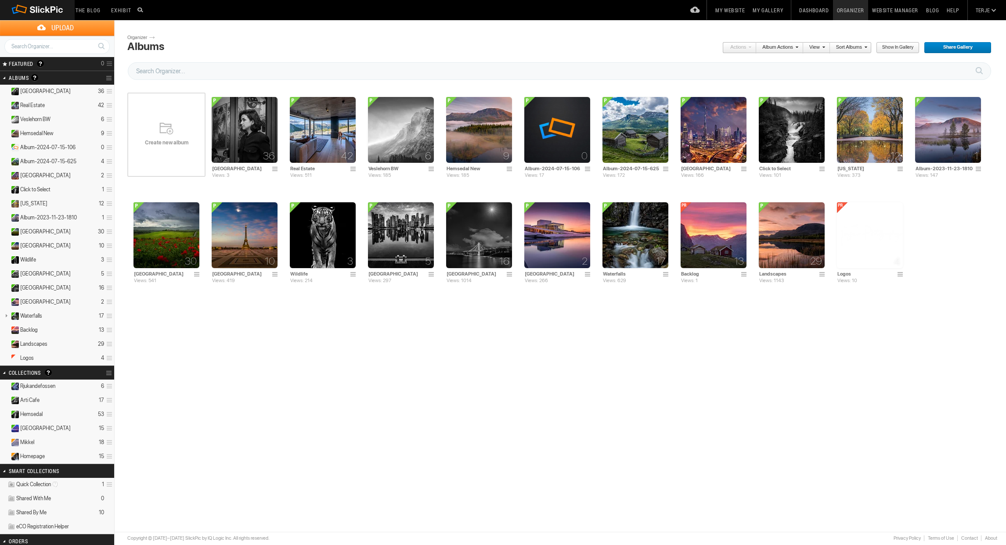
click at [108, 77] on link at bounding box center [110, 78] width 8 height 12
click at [122, 92] on span "Create New Album" at bounding box center [127, 95] width 48 height 7
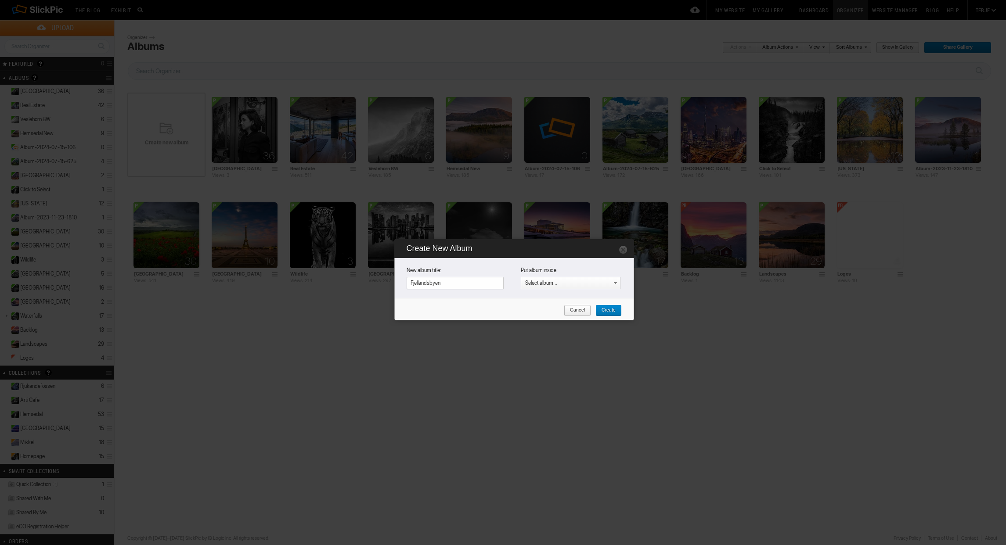
type input "Fjellandsbyen"
click at [609, 308] on span "Create" at bounding box center [605, 310] width 20 height 11
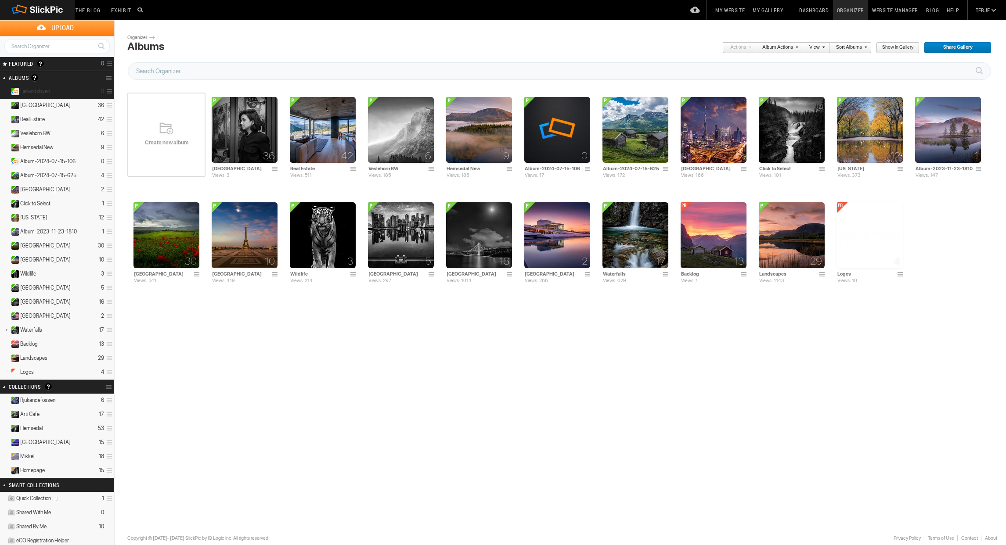
click at [54, 88] on details "Fjellandsbyen 0" at bounding box center [57, 92] width 114 height 14
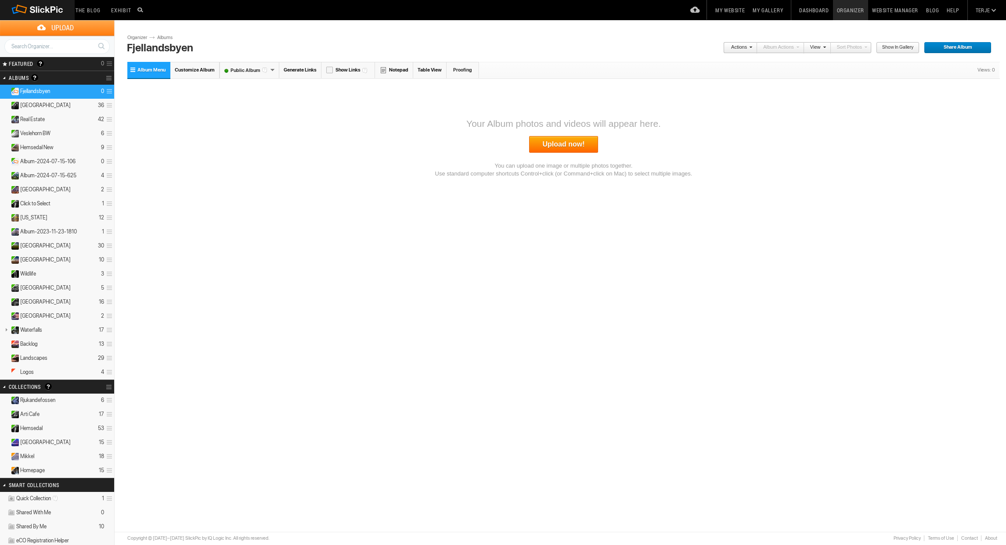
click at [569, 142] on link "Upload now!" at bounding box center [563, 144] width 69 height 17
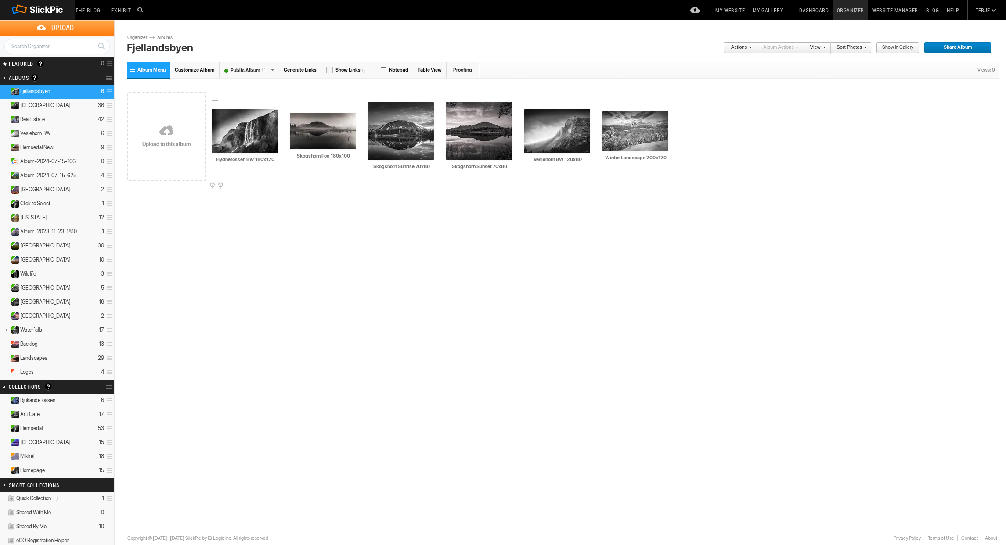
click at [250, 140] on img at bounding box center [245, 131] width 66 height 44
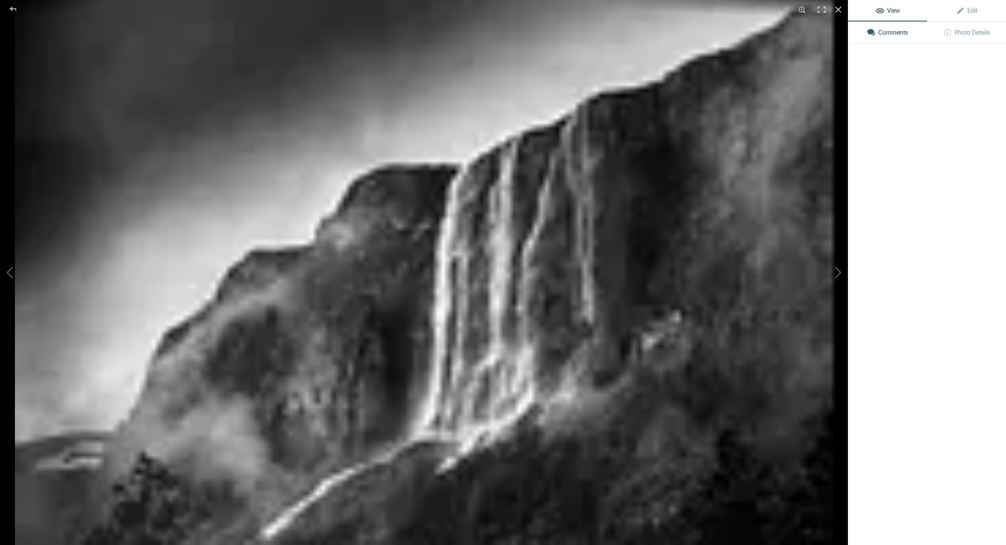
click at [250, 140] on img at bounding box center [424, 272] width 818 height 545
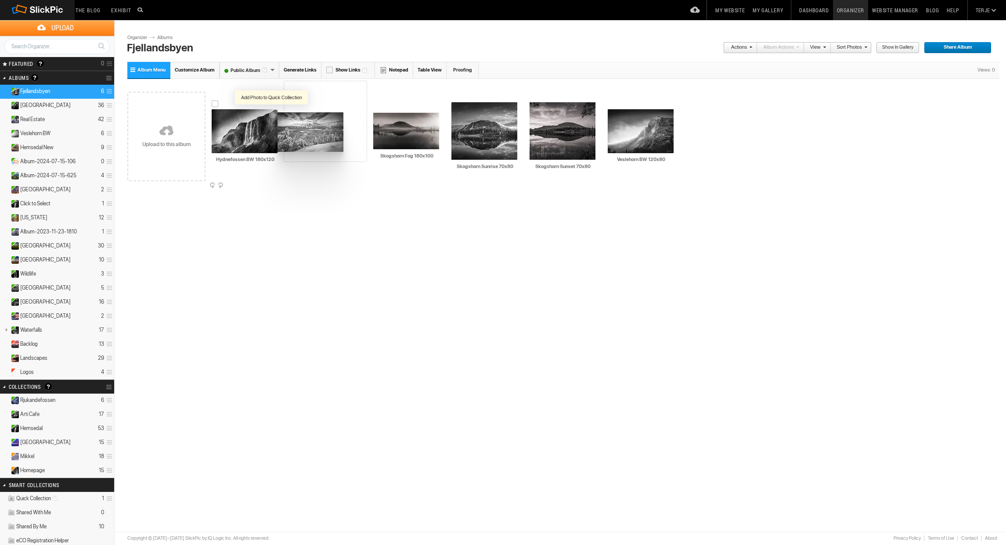
drag, startPoint x: 648, startPoint y: 127, endPoint x: 277, endPoint y: 113, distance: 371.2
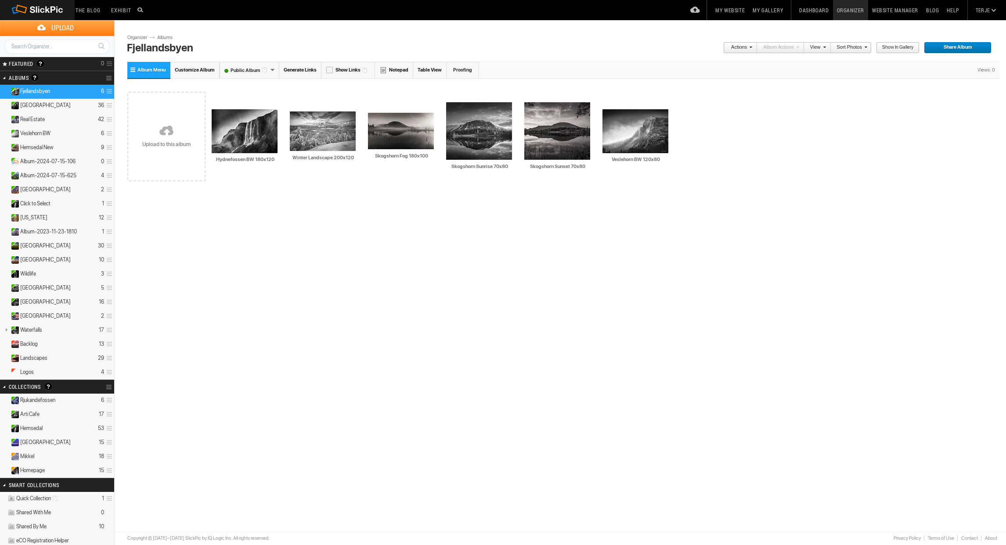
click at [159, 137] on link at bounding box center [166, 131] width 78 height 101
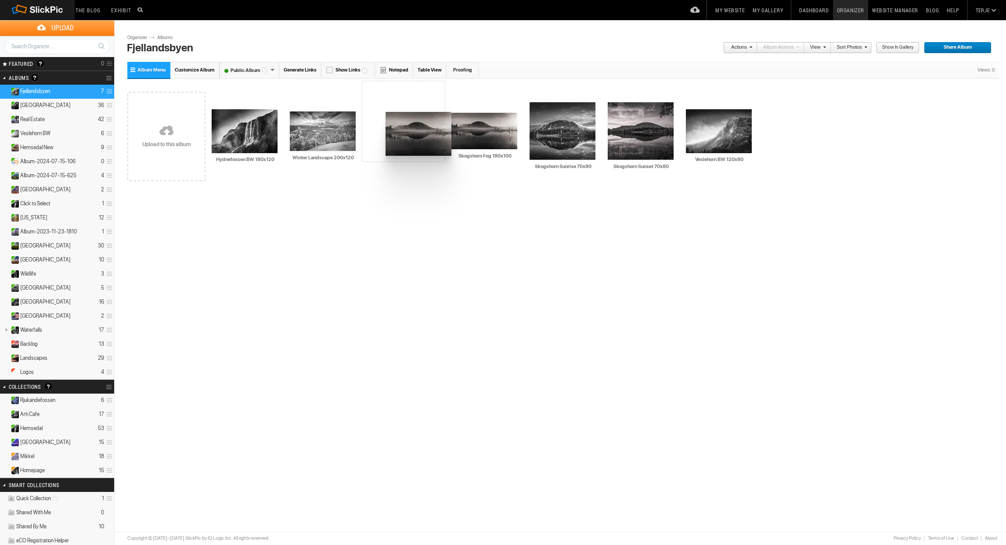
drag, startPoint x: 246, startPoint y: 130, endPoint x: 385, endPoint y: 112, distance: 139.4
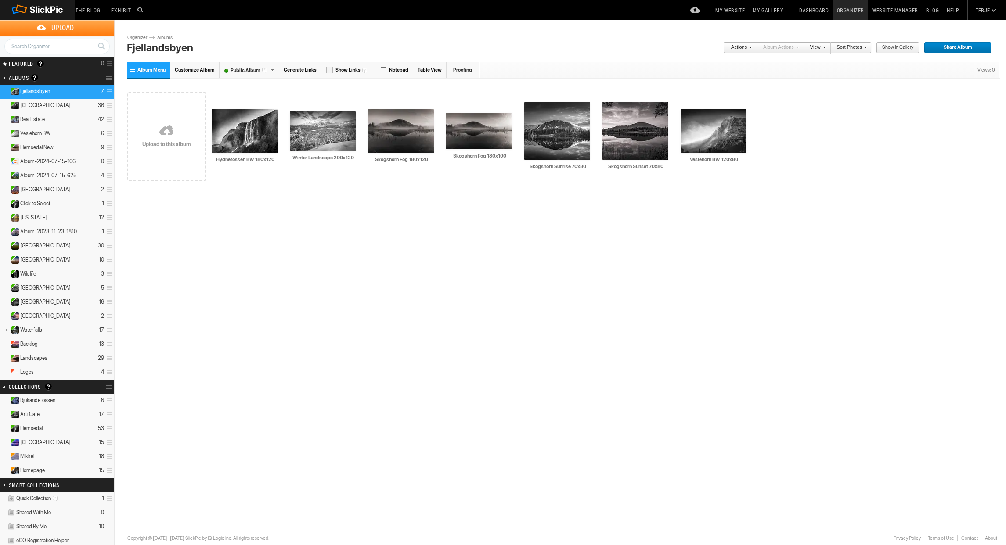
click at [505, 196] on div "Please do not navigate away from this pages while images and videos are uploadi…" at bounding box center [563, 175] width 872 height 224
click at [257, 133] on img at bounding box center [245, 131] width 66 height 44
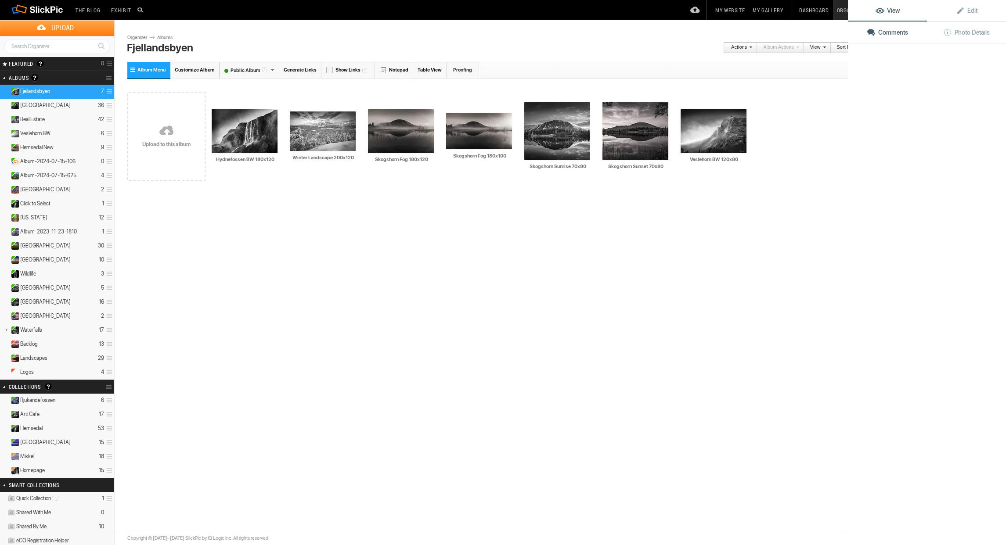
click at [257, 133] on img at bounding box center [245, 131] width 66 height 44
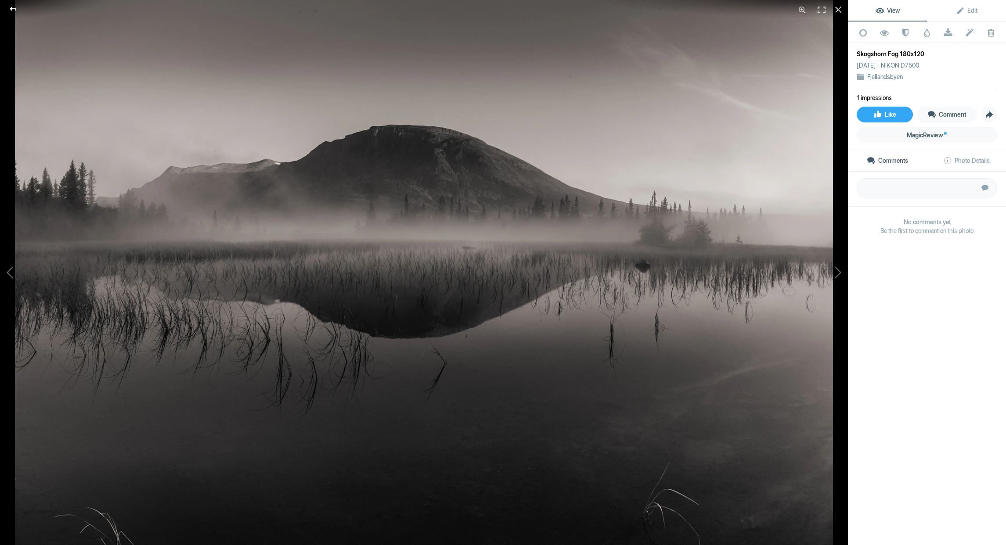
click at [14, 9] on div at bounding box center [13, 9] width 32 height 18
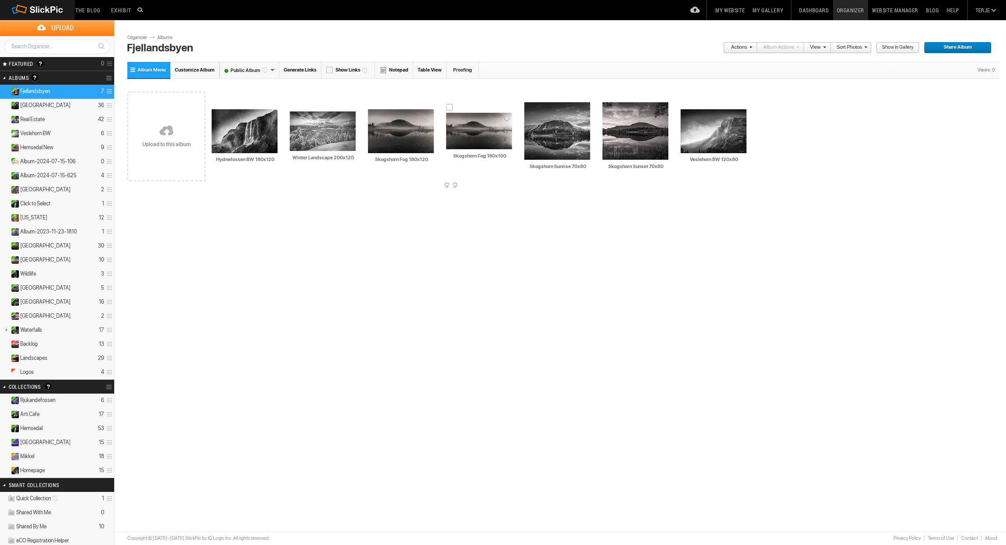
click at [509, 184] on span at bounding box center [511, 186] width 9 height 7
click at [437, 236] on div "Please do not navigate away from this pages while images and videos are uploadi…" at bounding box center [563, 175] width 872 height 224
click at [244, 132] on img at bounding box center [245, 131] width 66 height 44
click at [957, 45] on span "Share Album" at bounding box center [954, 47] width 61 height 11
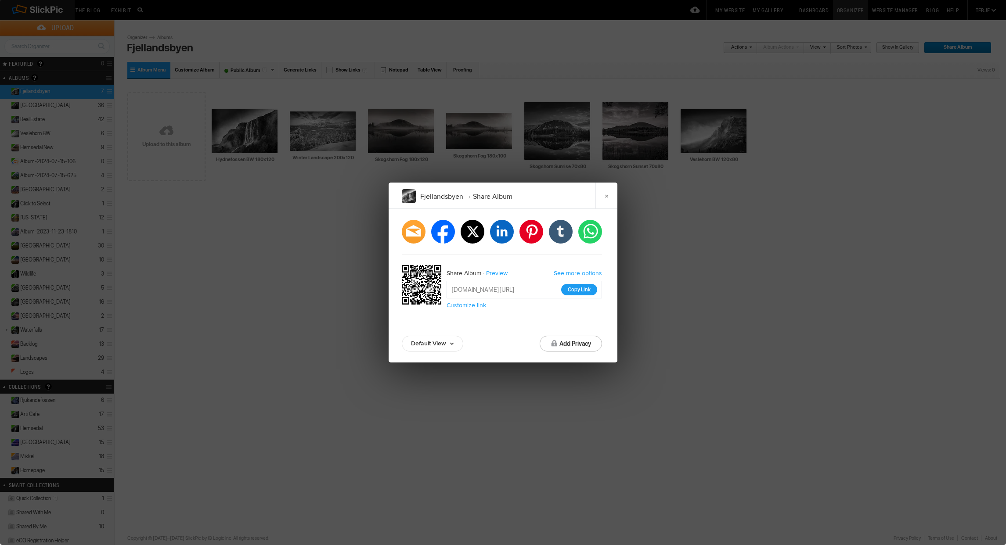
click at [581, 288] on button "Copy Link" at bounding box center [579, 289] width 36 height 11
click at [607, 195] on link "×" at bounding box center [606, 196] width 22 height 26
